Goal: Task Accomplishment & Management: Use online tool/utility

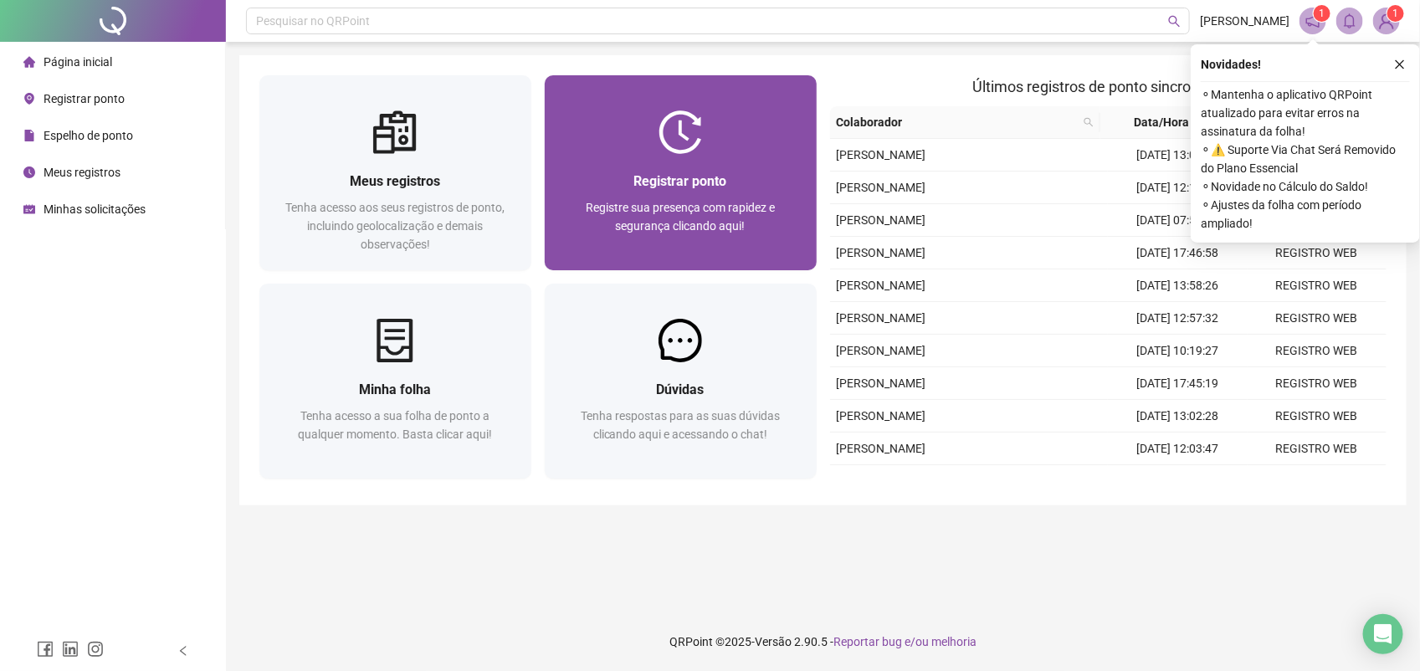
click at [670, 186] on span "Registrar ponto" at bounding box center [680, 181] width 93 height 16
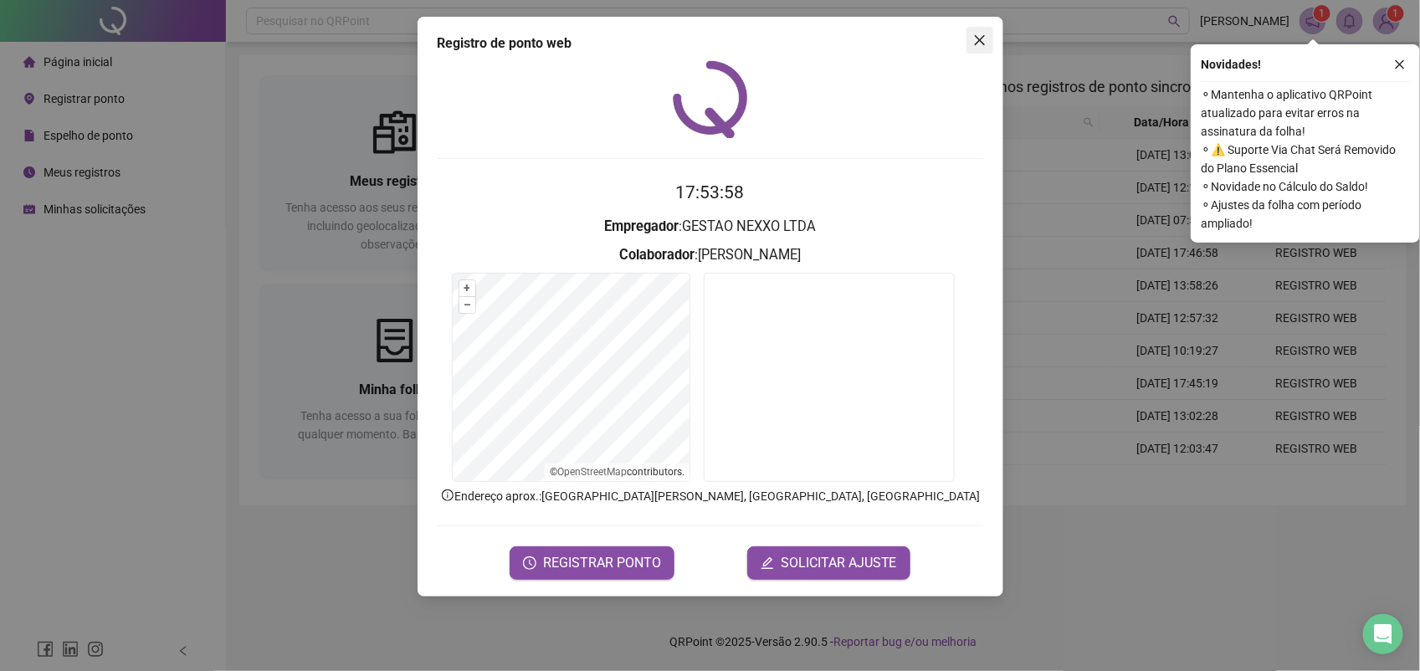
click at [980, 35] on icon "close" at bounding box center [979, 39] width 13 height 13
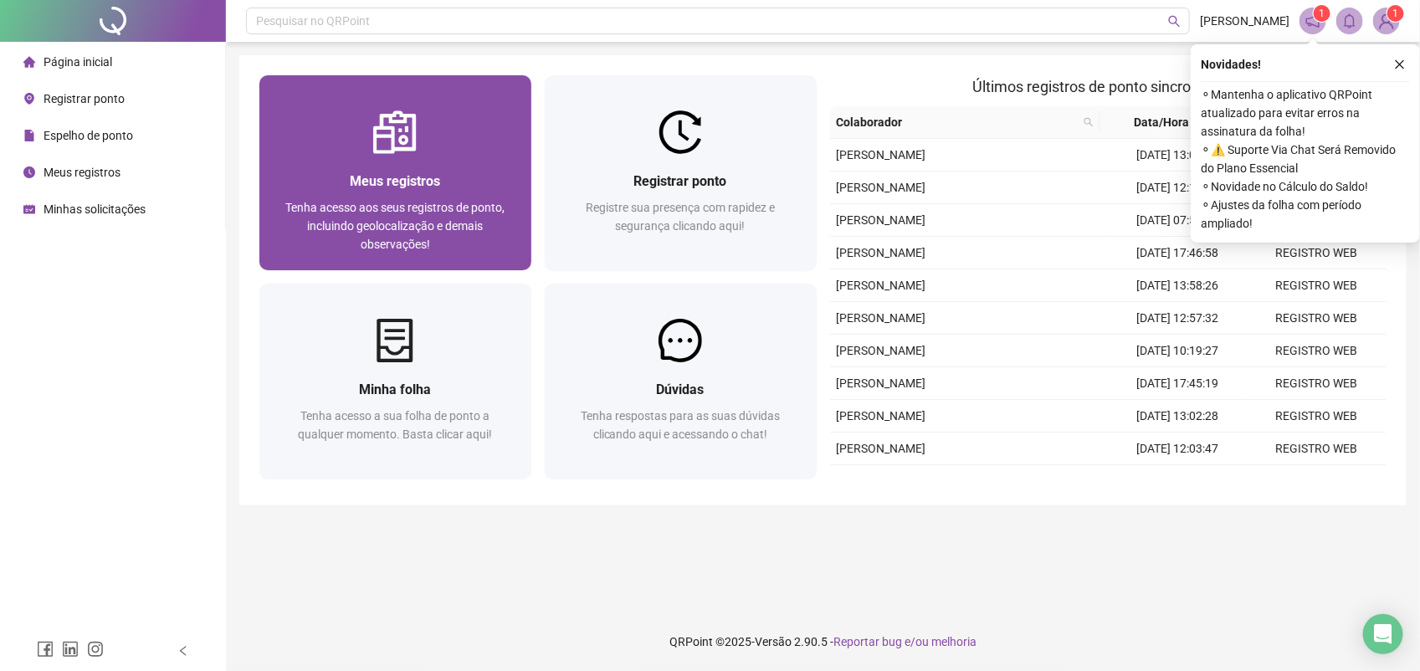
click at [328, 168] on div "Meus registros Tenha acesso aos seus registros de ponto, incluindo geolocalizaç…" at bounding box center [395, 212] width 272 height 116
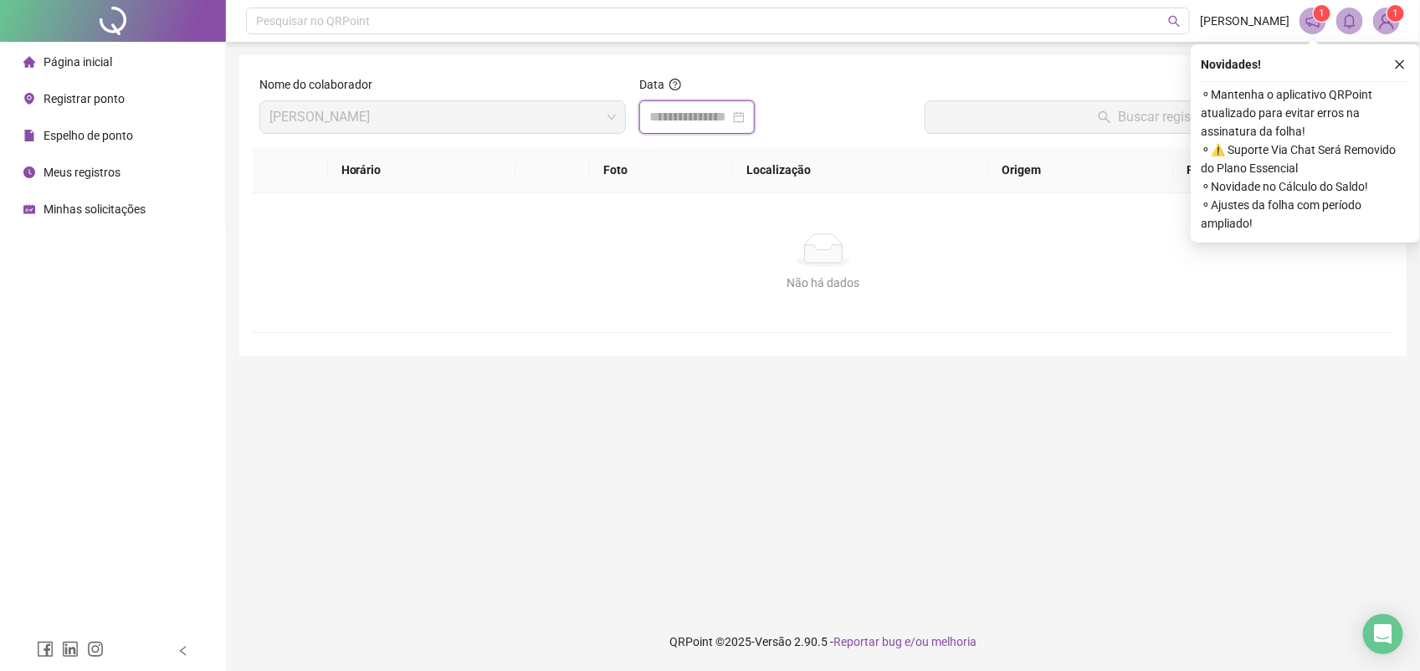
click at [716, 119] on input at bounding box center [689, 117] width 80 height 20
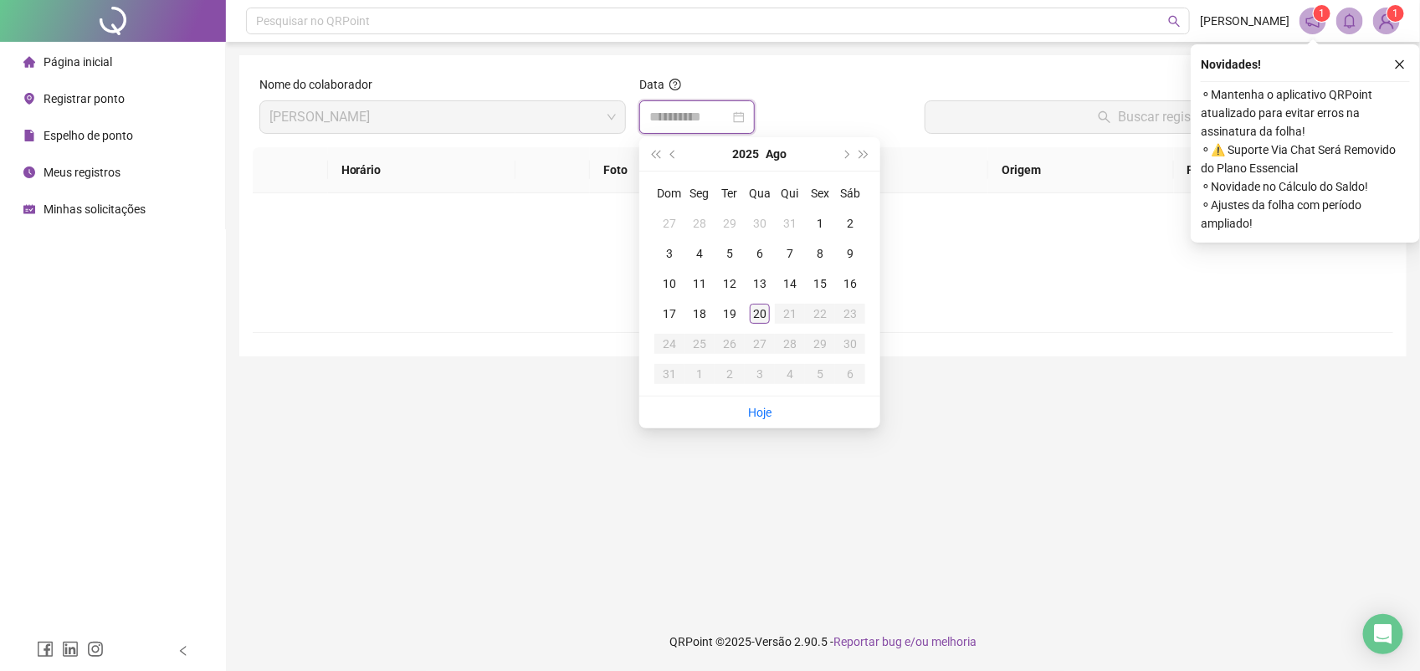
type input "**********"
click at [764, 315] on div "20" at bounding box center [760, 314] width 20 height 20
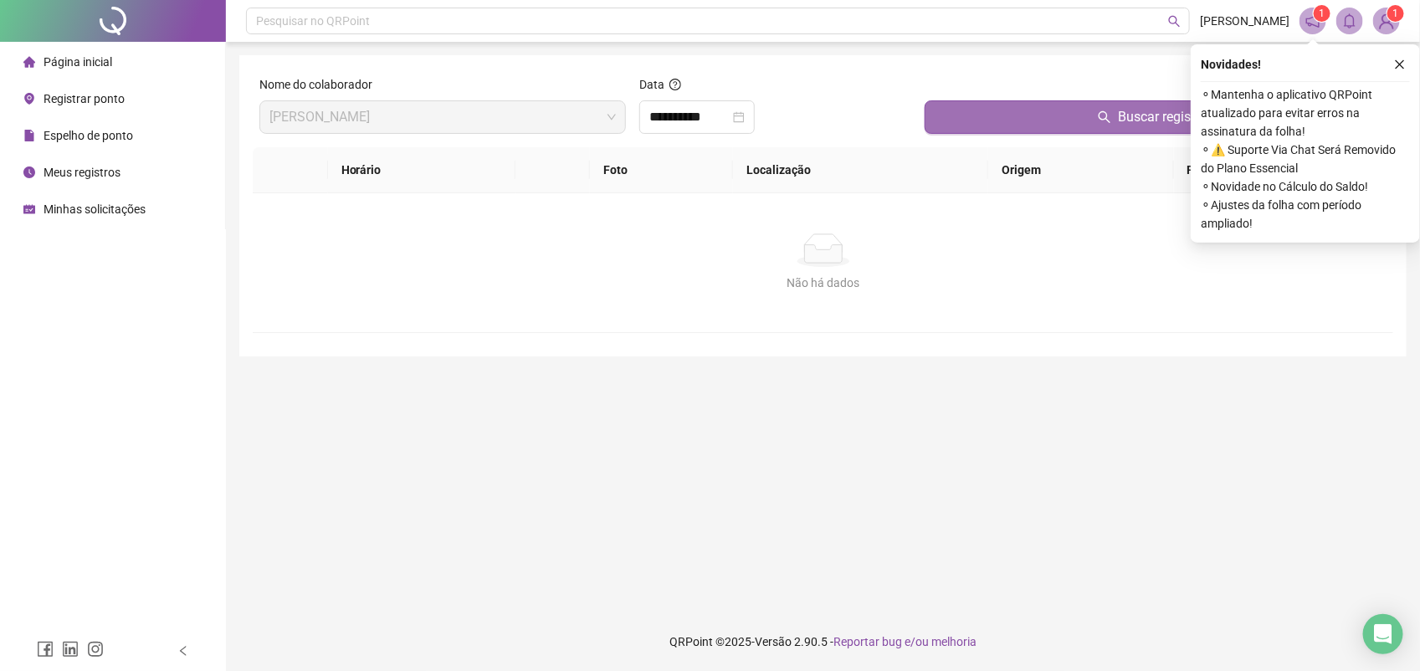
click at [958, 120] on button "Buscar registros" at bounding box center [1156, 116] width 462 height 33
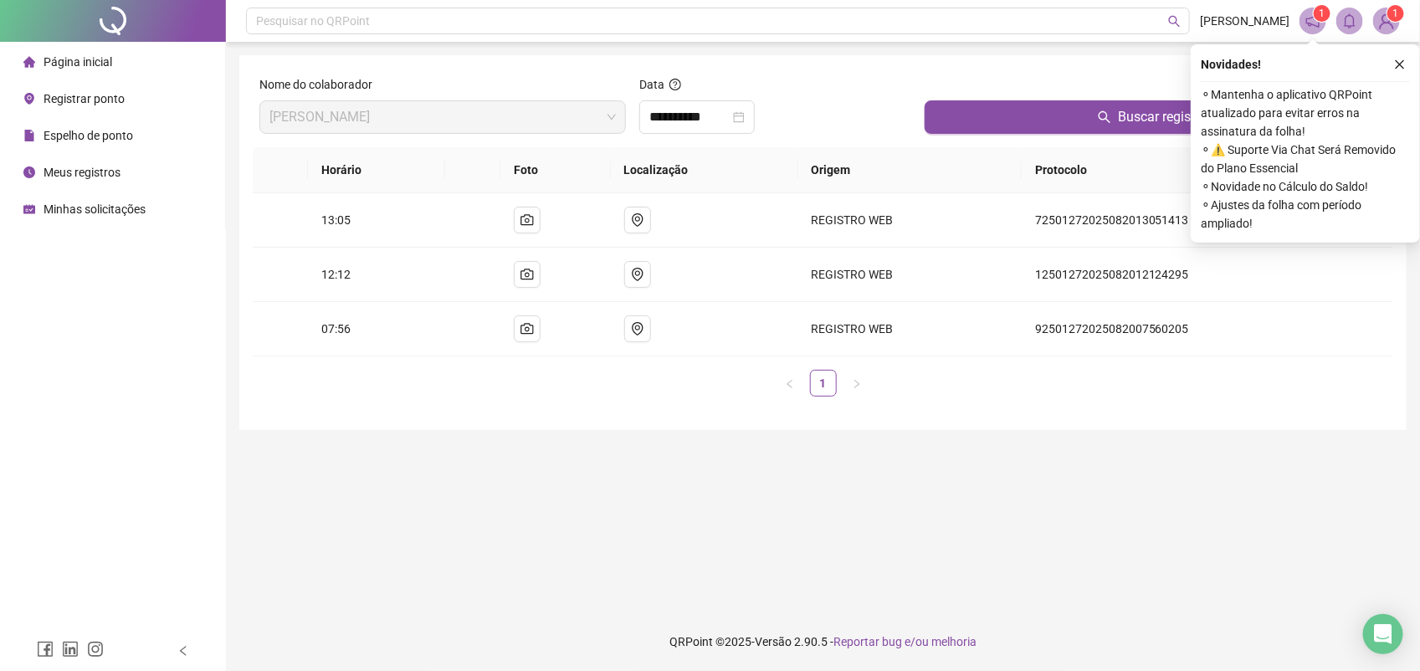
click at [111, 96] on span "Registrar ponto" at bounding box center [84, 98] width 81 height 13
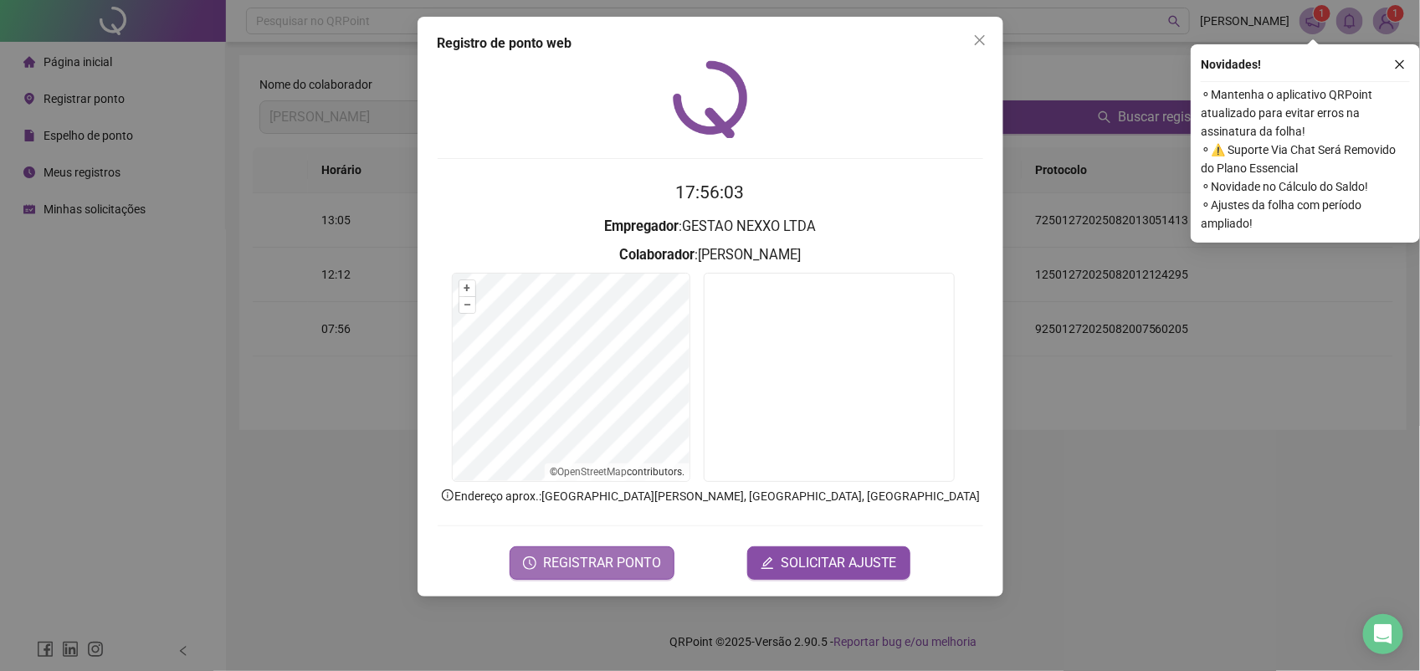
click at [580, 569] on span "REGISTRAR PONTO" at bounding box center [602, 563] width 118 height 20
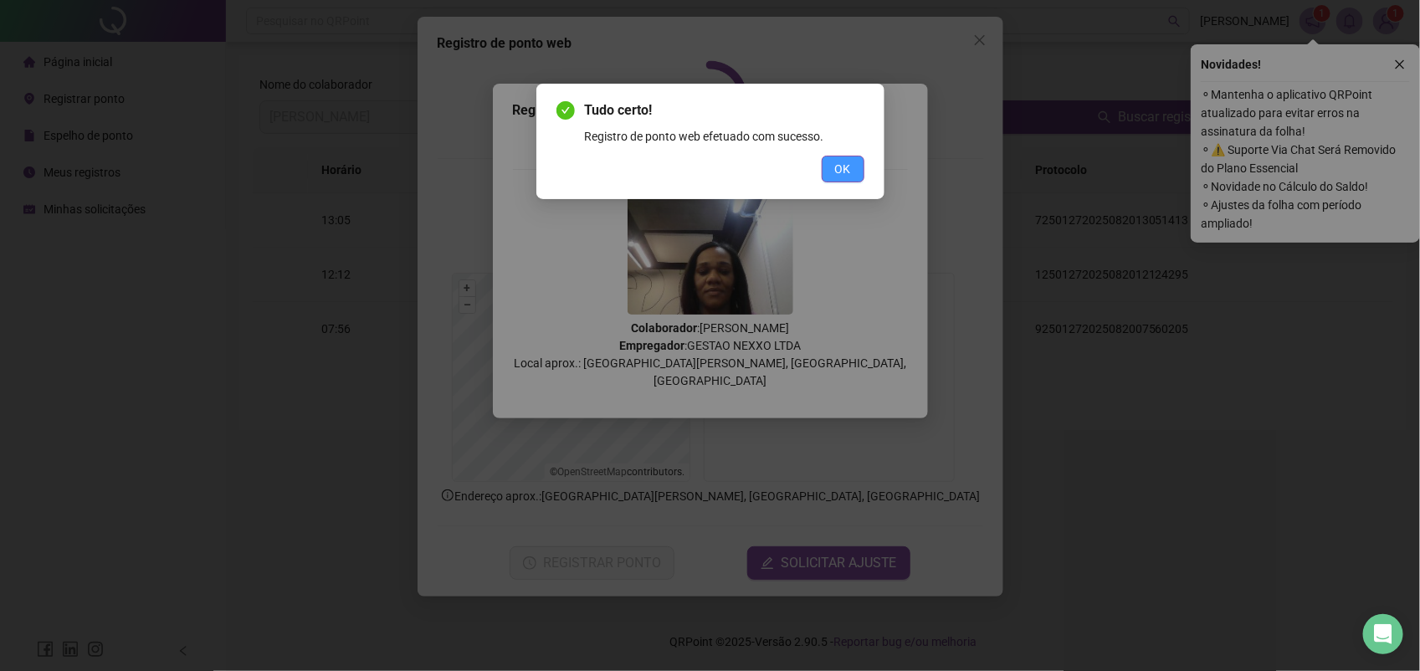
click at [844, 166] on span "OK" at bounding box center [843, 169] width 16 height 18
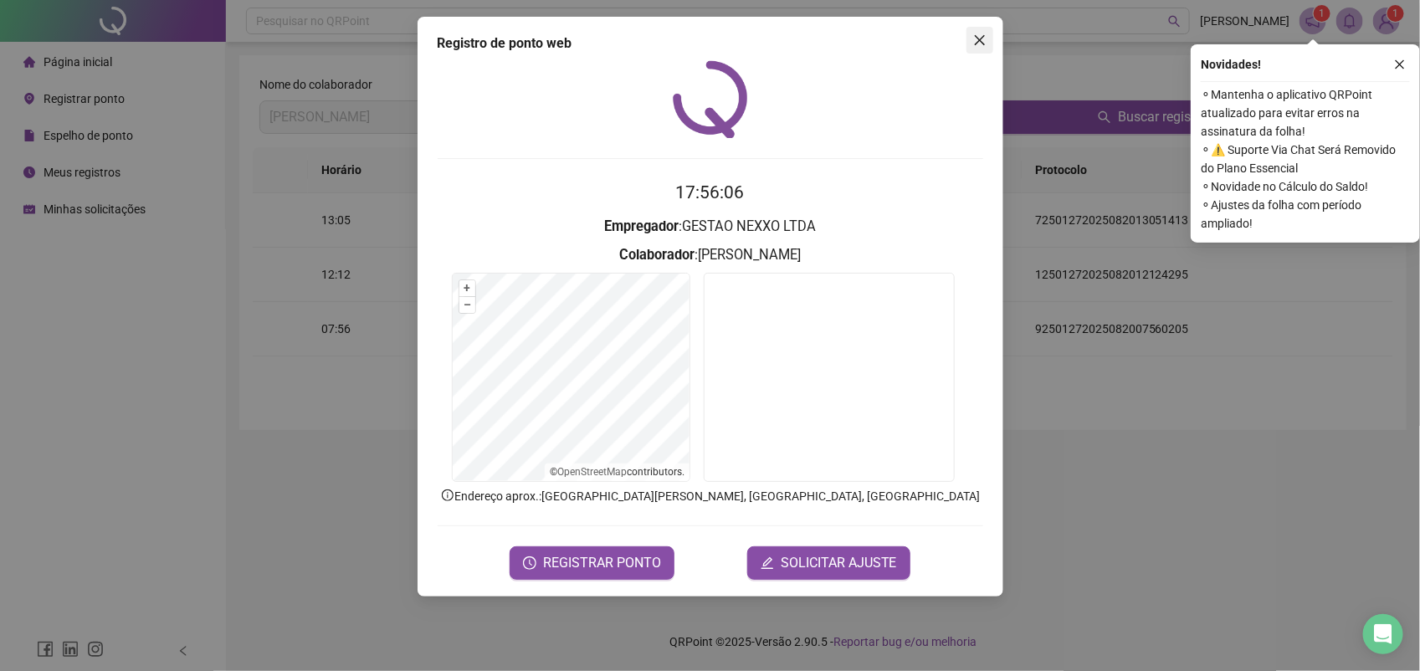
click at [973, 35] on icon "close" at bounding box center [979, 39] width 13 height 13
